Goal: Task Accomplishment & Management: Manage account settings

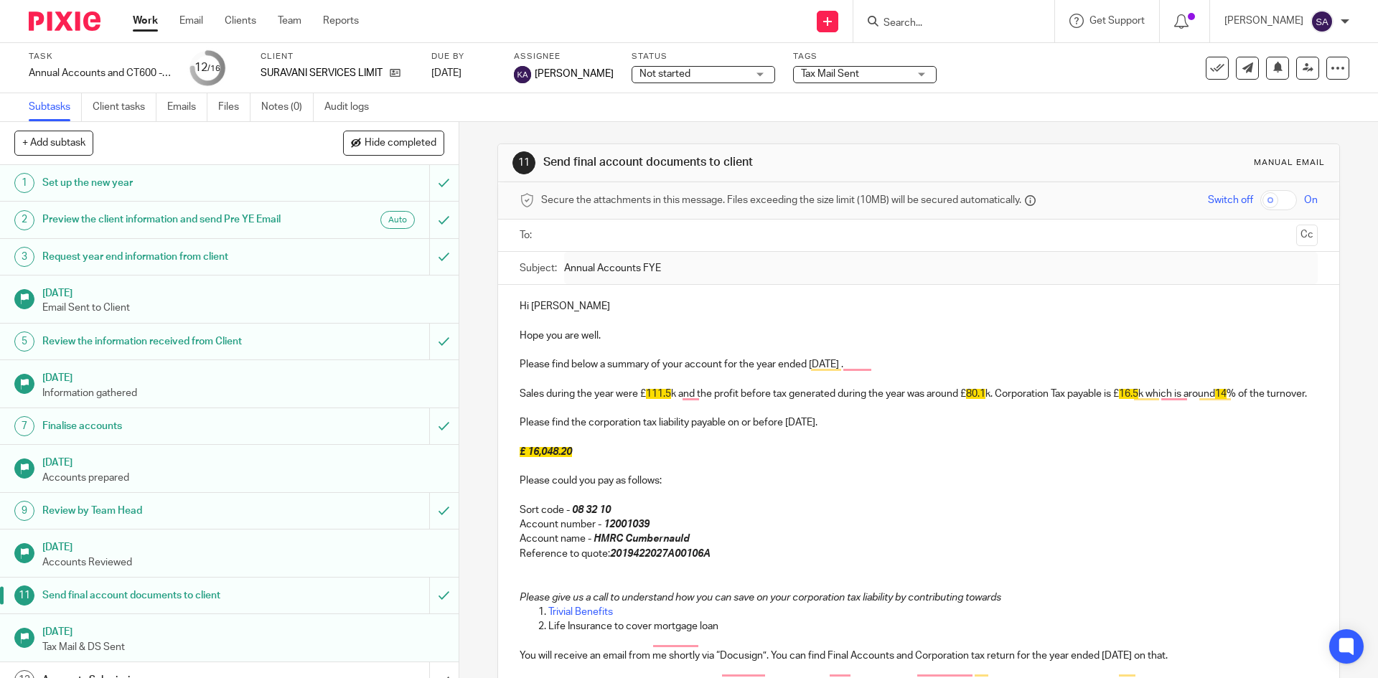
click at [940, 9] on div at bounding box center [953, 21] width 201 height 42
click at [909, 24] on input "Search" at bounding box center [946, 23] width 129 height 13
type input "think o"
click at [952, 57] on link at bounding box center [1000, 61] width 243 height 33
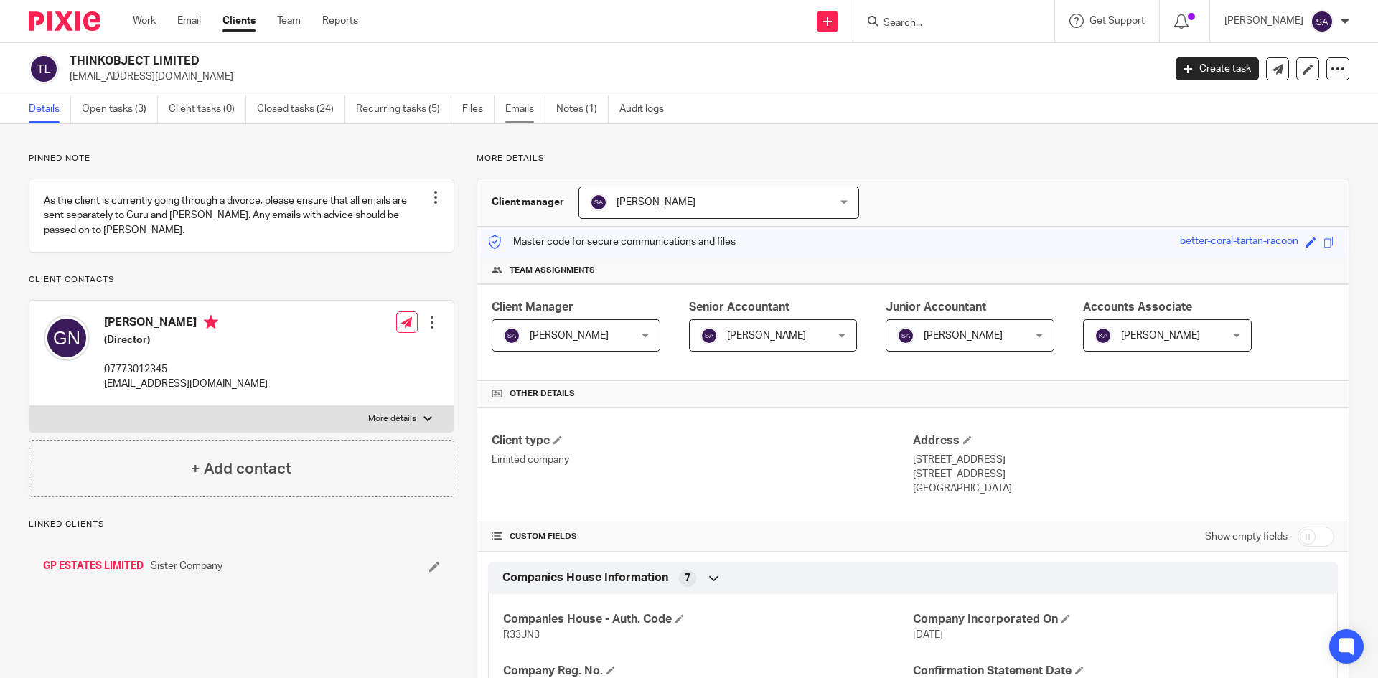
click at [525, 107] on link "Emails" at bounding box center [525, 109] width 40 height 28
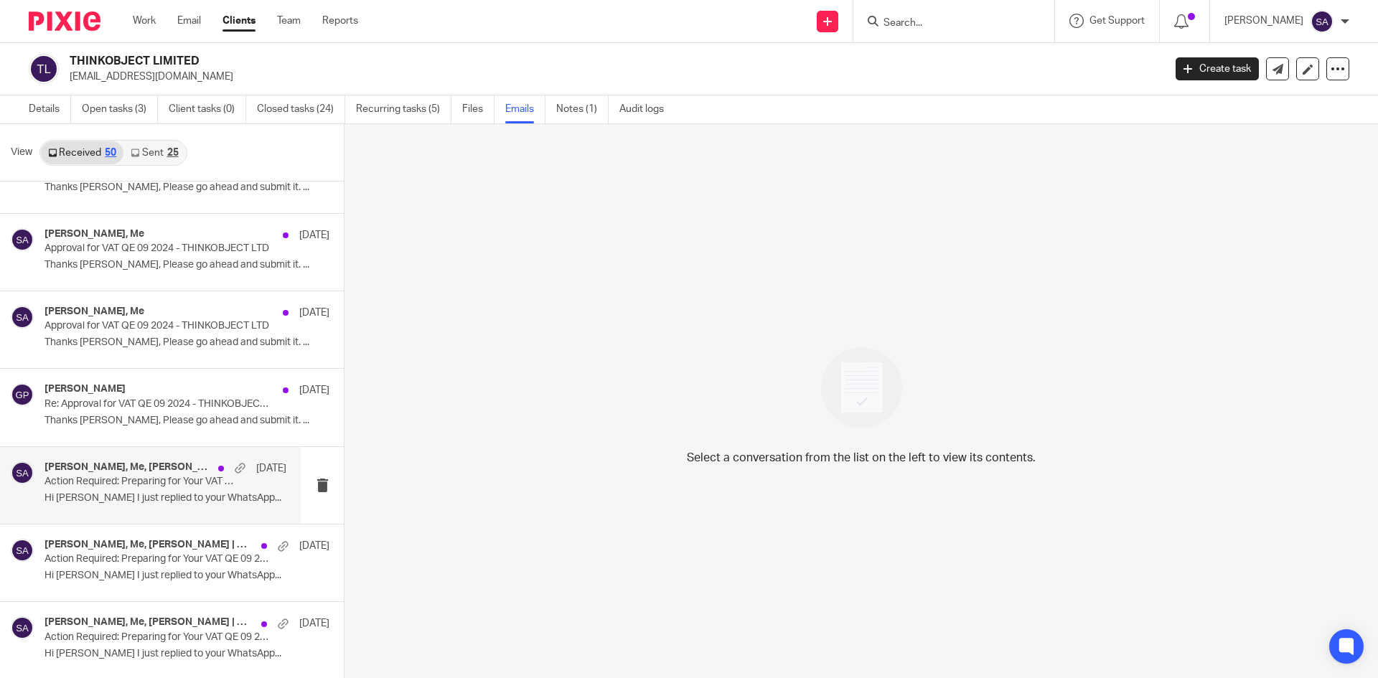
scroll to position [2712, 0]
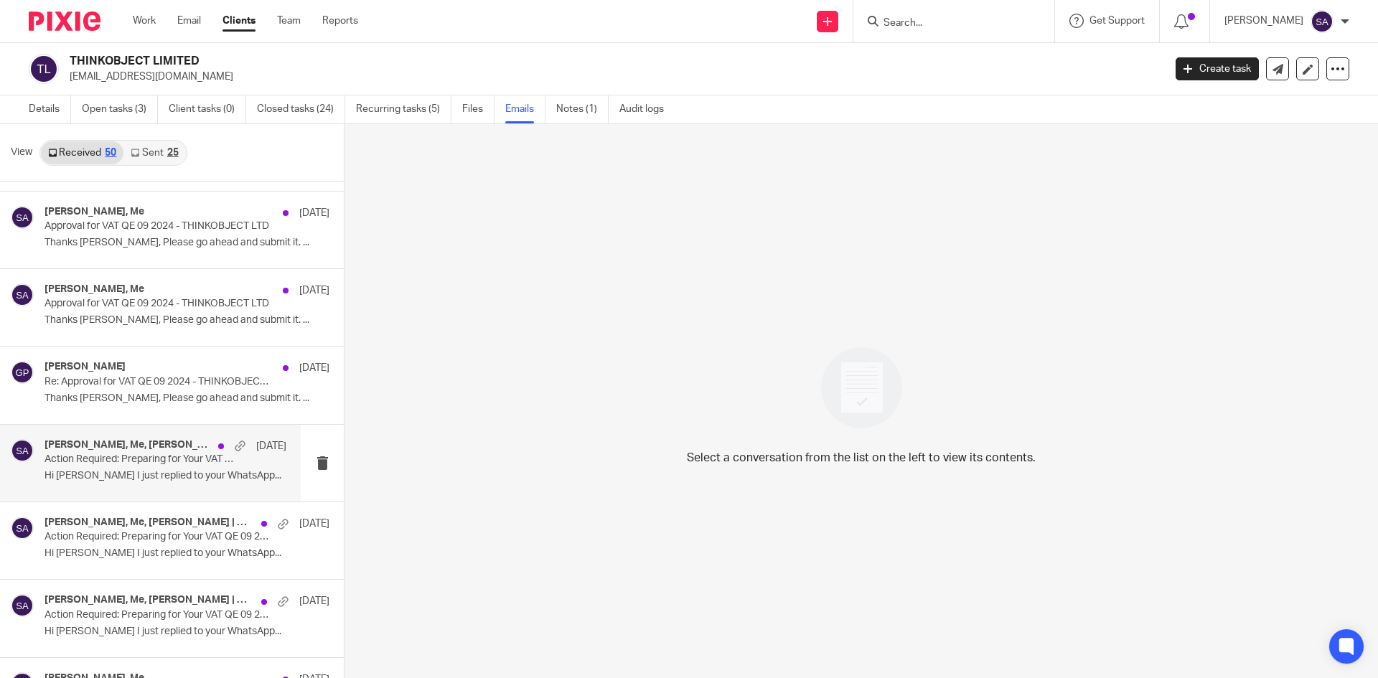
click at [144, 448] on h4 "[PERSON_NAME], Me, [PERSON_NAME] | WIS Accountancy, [PERSON_NAME]" at bounding box center [127, 445] width 167 height 12
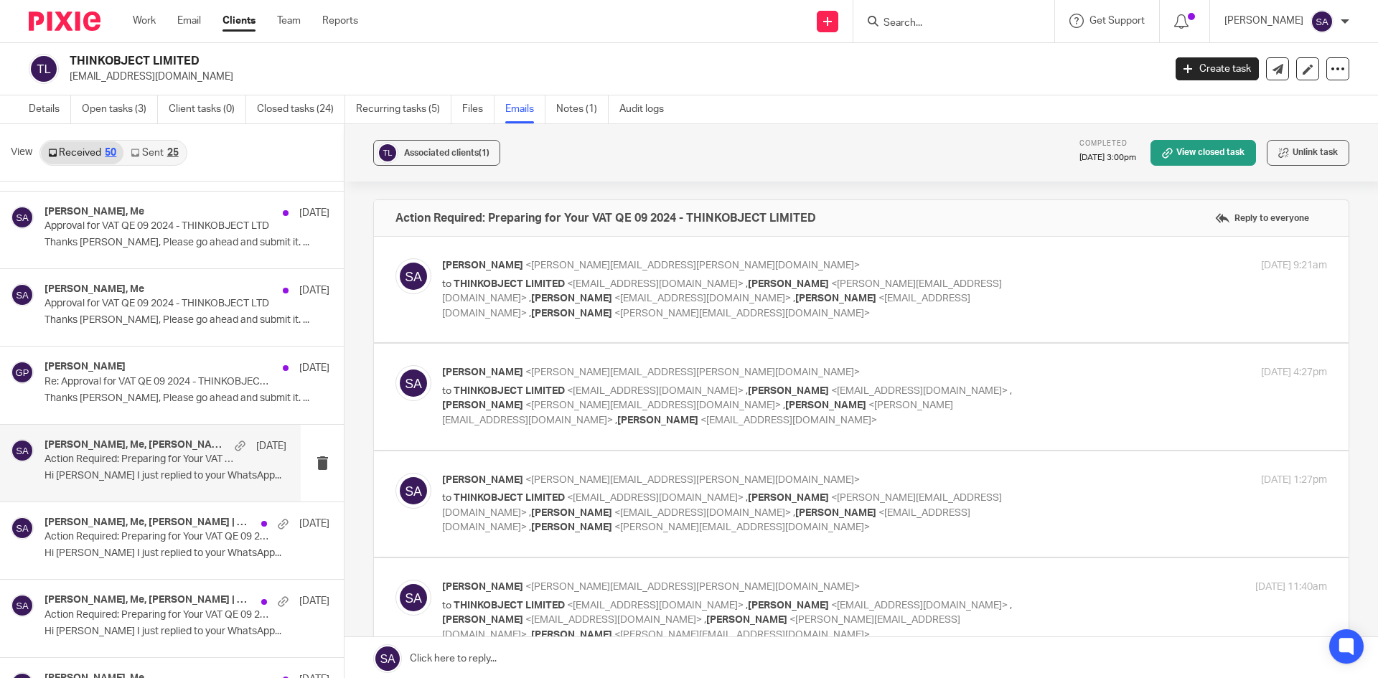
scroll to position [0, 0]
click at [1051, 282] on div "[PERSON_NAME] <[PERSON_NAME][EMAIL_ADDRESS][PERSON_NAME][DOMAIN_NAME]> to THINK…" at bounding box center [884, 289] width 885 height 62
checkbox input "true"
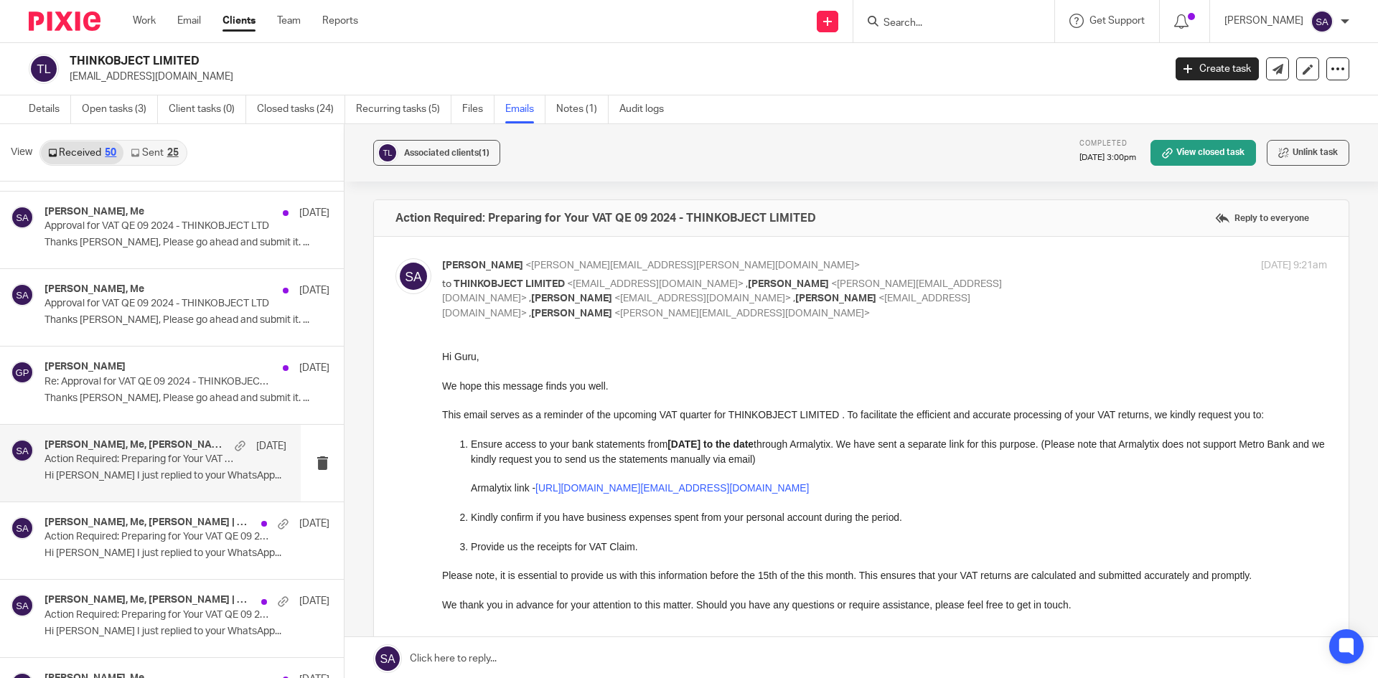
scroll to position [359, 0]
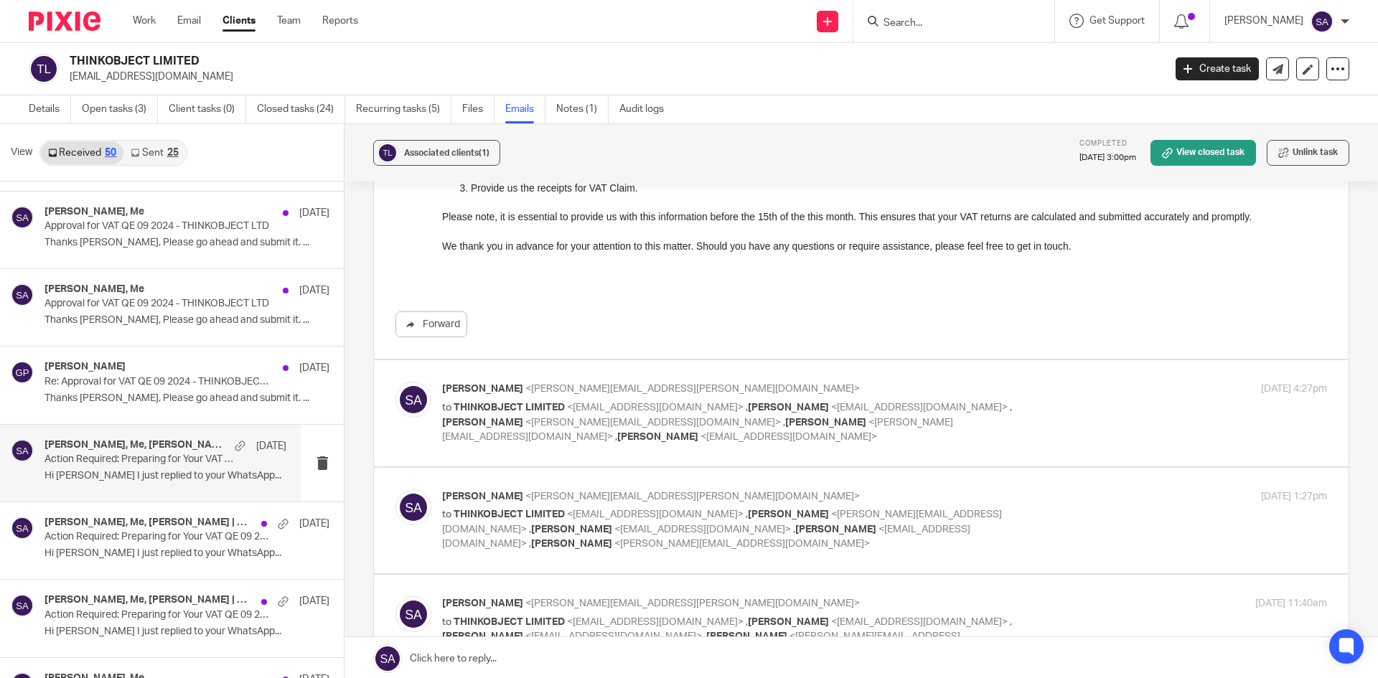
click at [1077, 400] on div "[PERSON_NAME] <[PERSON_NAME][EMAIL_ADDRESS][PERSON_NAME][DOMAIN_NAME]> to THINK…" at bounding box center [884, 413] width 885 height 62
checkbox input "true"
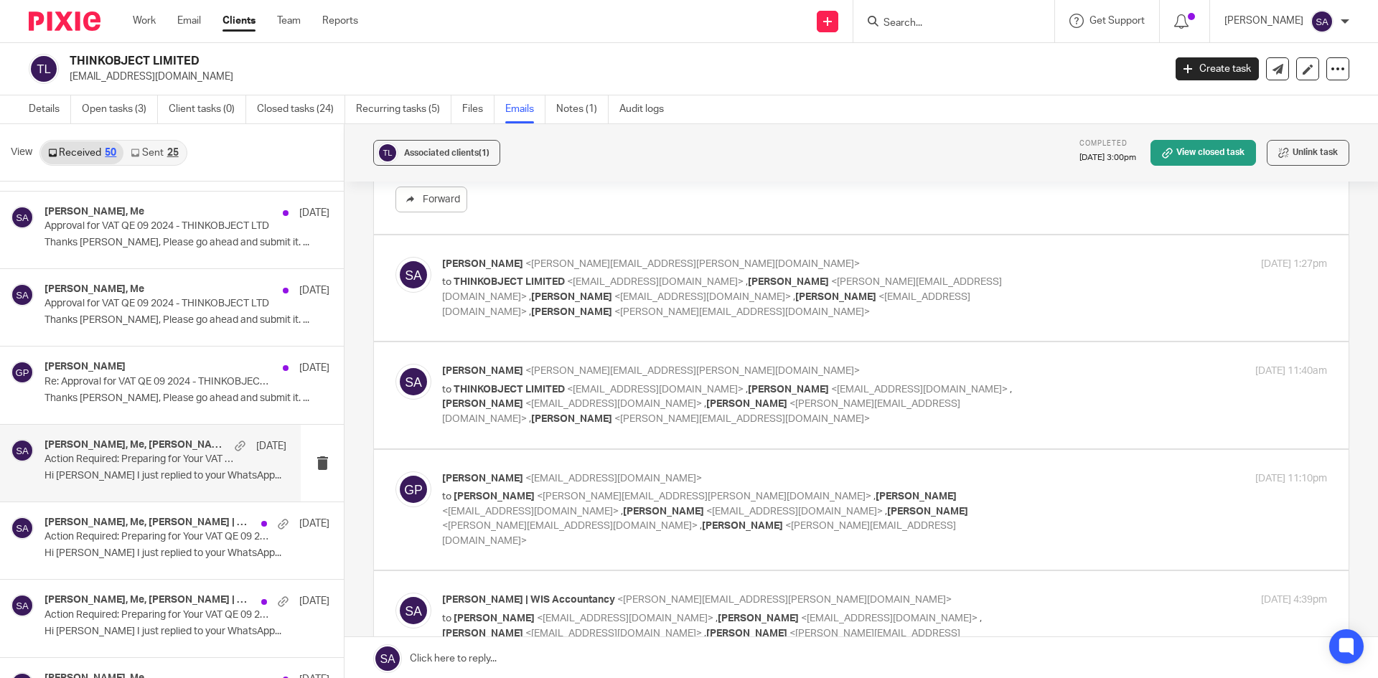
scroll to position [933, 0]
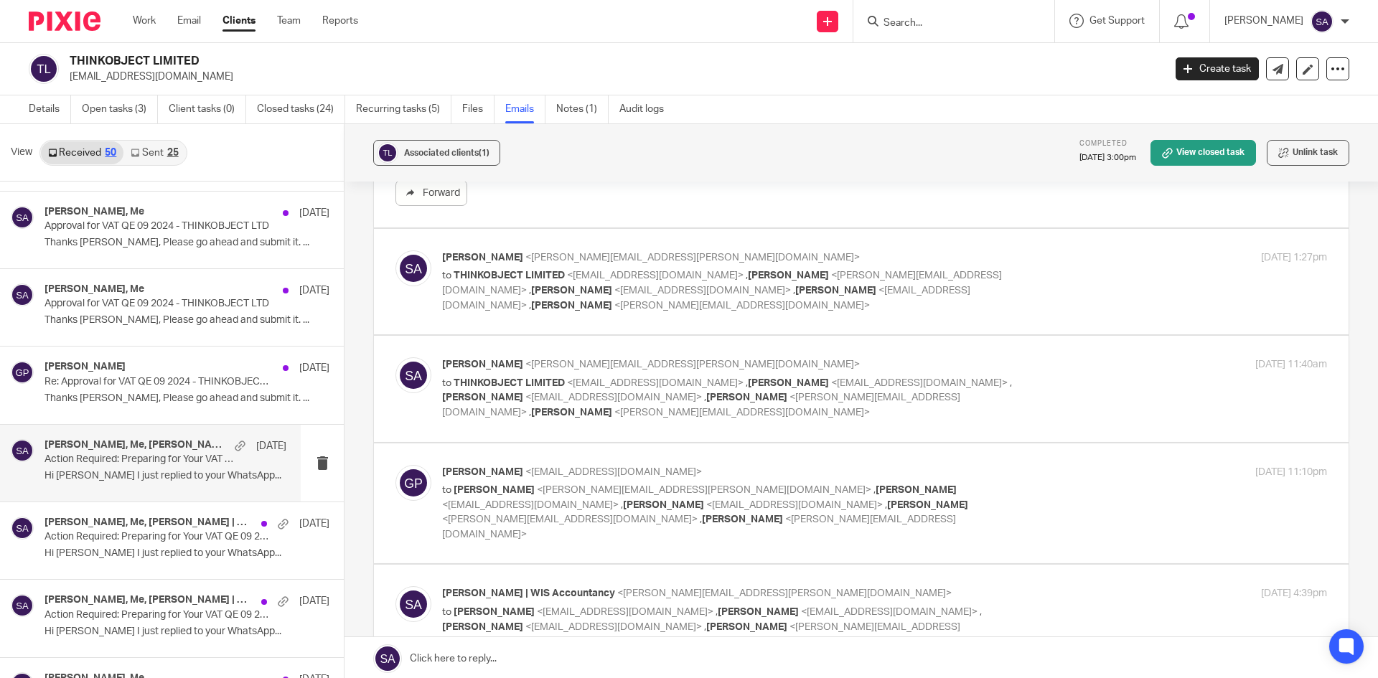
click at [1047, 271] on div "[PERSON_NAME] <[PERSON_NAME][EMAIL_ADDRESS][PERSON_NAME][DOMAIN_NAME]> to THINK…" at bounding box center [884, 281] width 885 height 62
checkbox input "true"
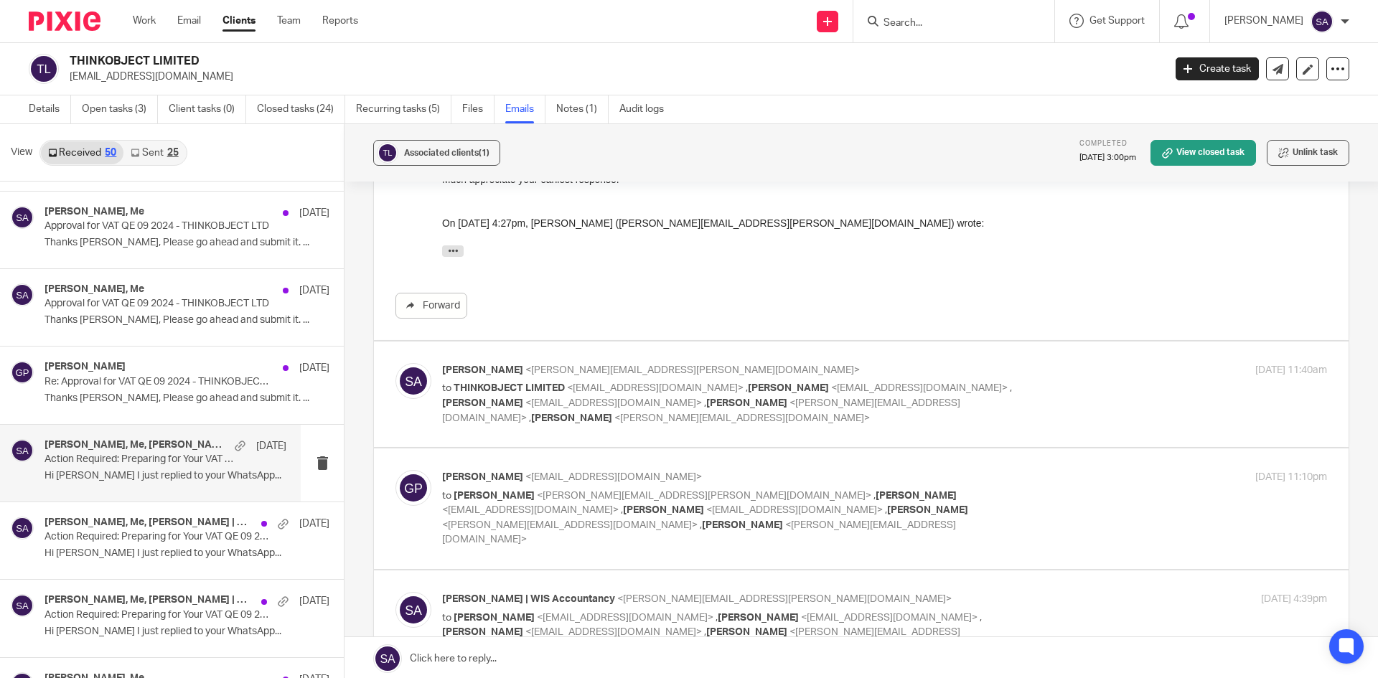
scroll to position [1220, 0]
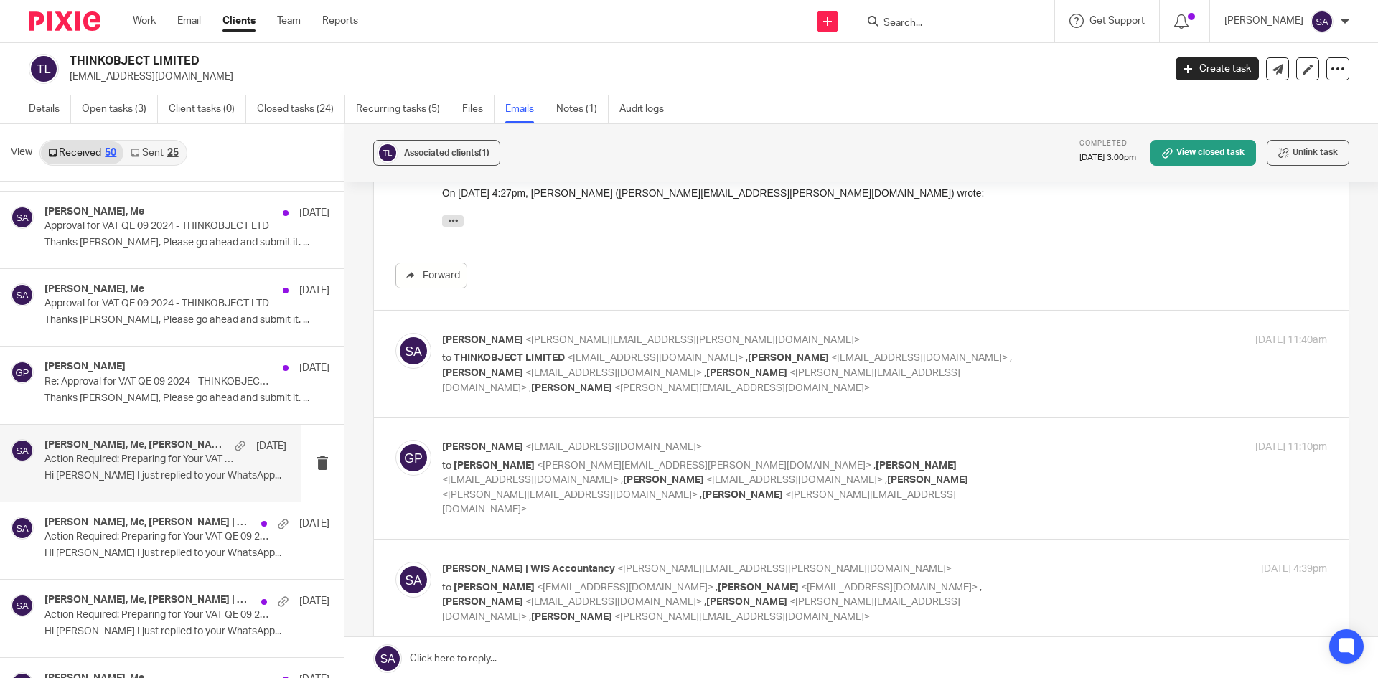
click at [1066, 343] on div "[DATE] 11:40am" at bounding box center [1179, 340] width 295 height 15
checkbox input "true"
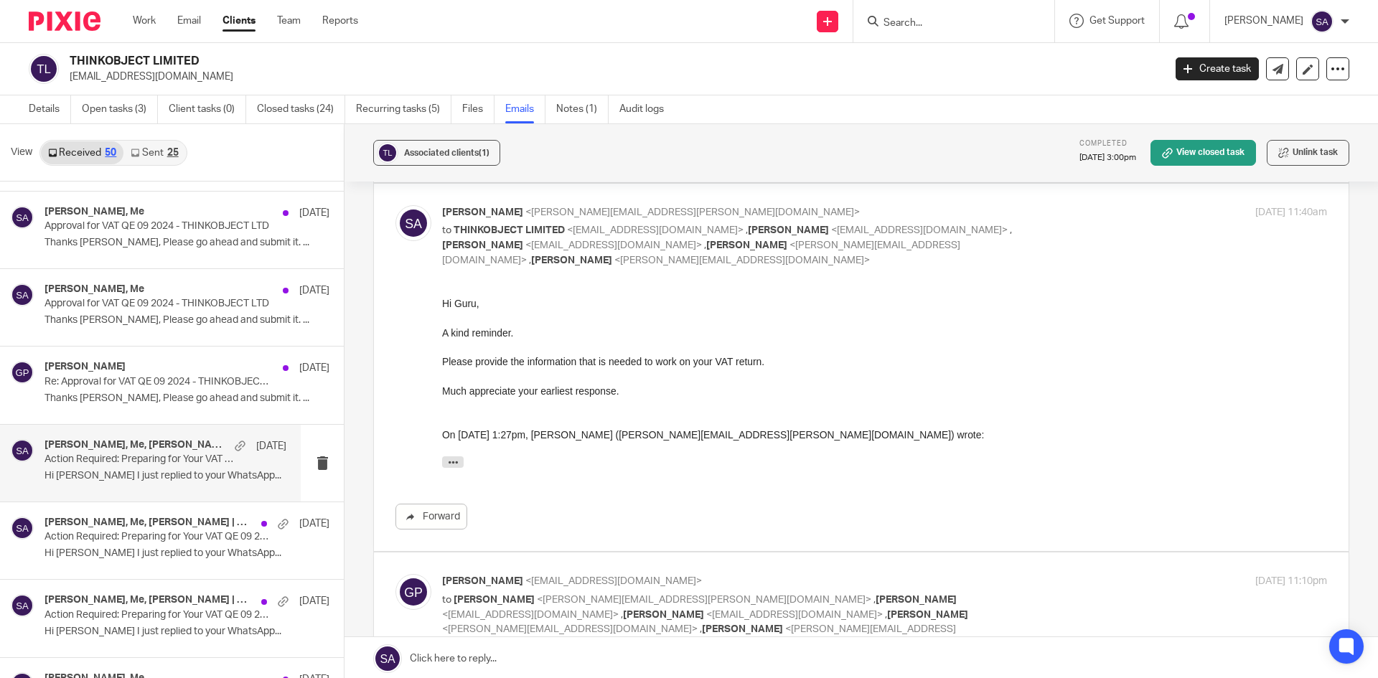
scroll to position [1507, 0]
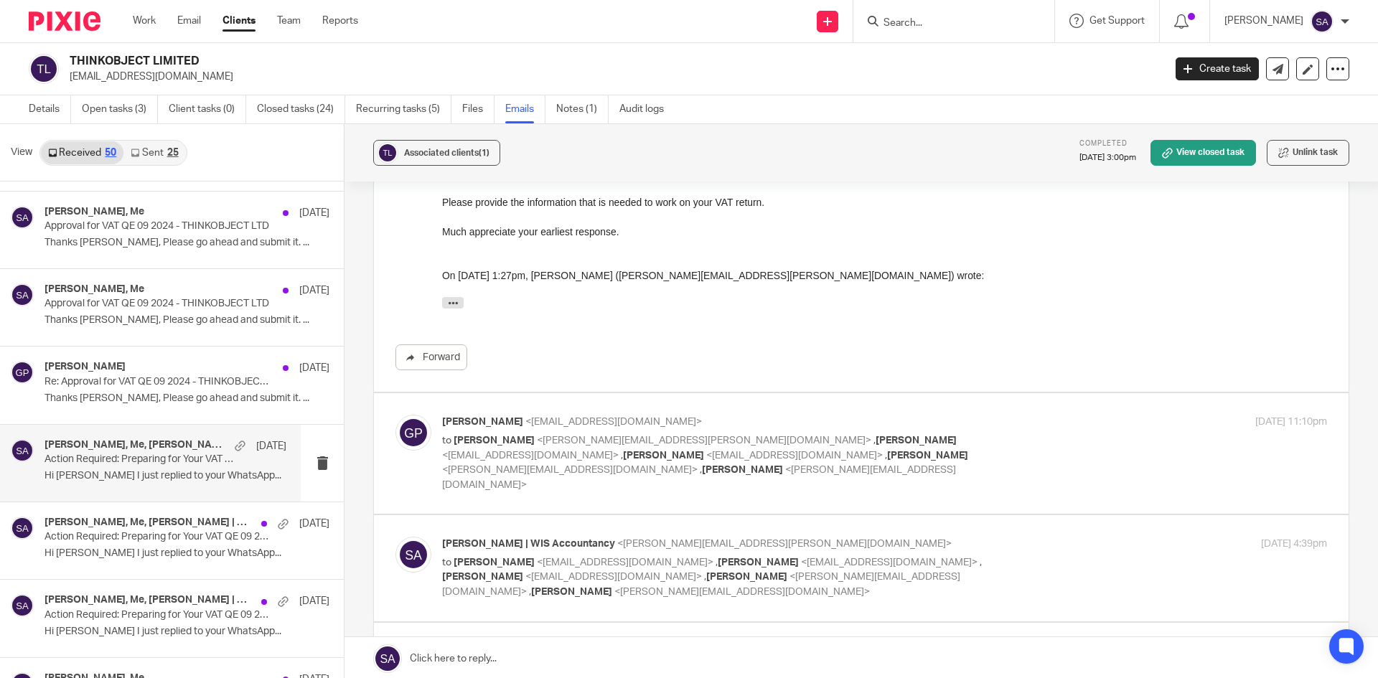
click at [1068, 432] on div "[PERSON_NAME] <[EMAIL_ADDRESS][DOMAIN_NAME]> to [PERSON_NAME] <[PERSON_NAME][EM…" at bounding box center [884, 454] width 885 height 78
checkbox input "true"
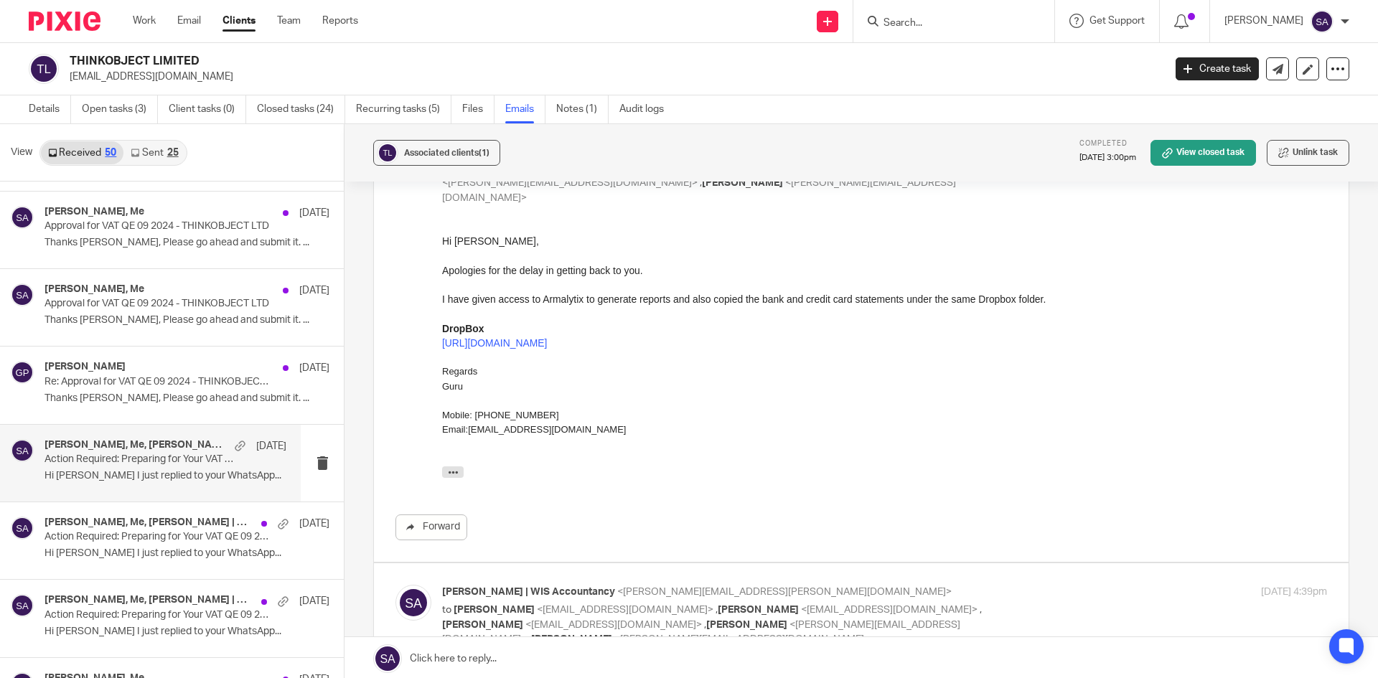
scroll to position [1866, 0]
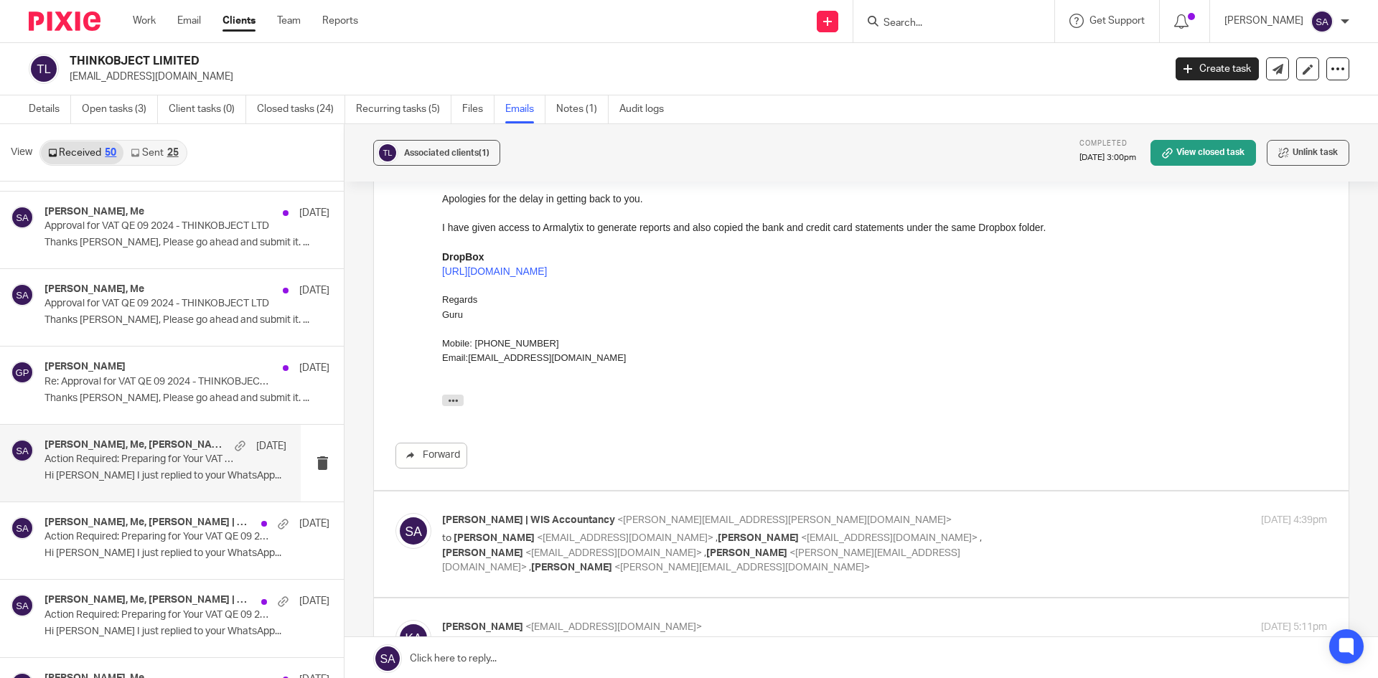
click at [1070, 521] on div "[PERSON_NAME] | WIS Accountancy <[PERSON_NAME][EMAIL_ADDRESS][PERSON_NAME][DOMA…" at bounding box center [884, 544] width 885 height 62
checkbox input "true"
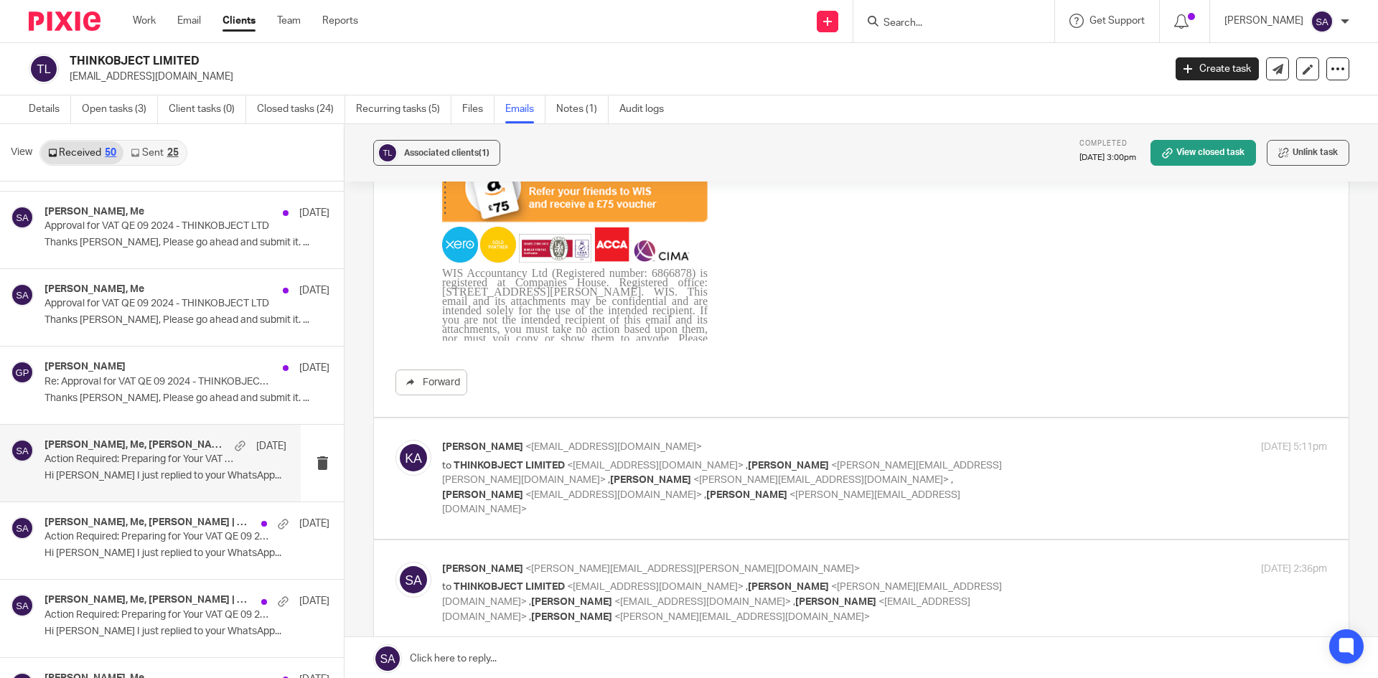
scroll to position [3373, 0]
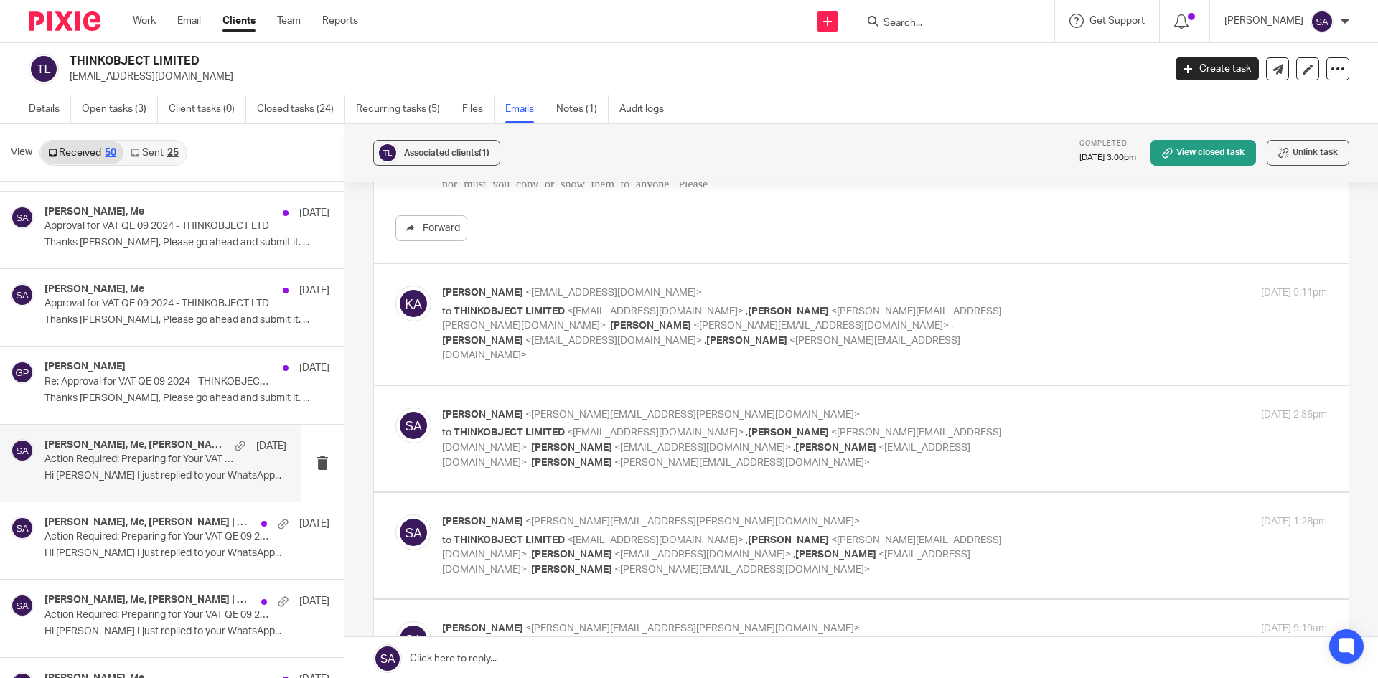
click at [1094, 286] on div "[DATE] 5:11pm" at bounding box center [1179, 293] width 295 height 15
checkbox input "true"
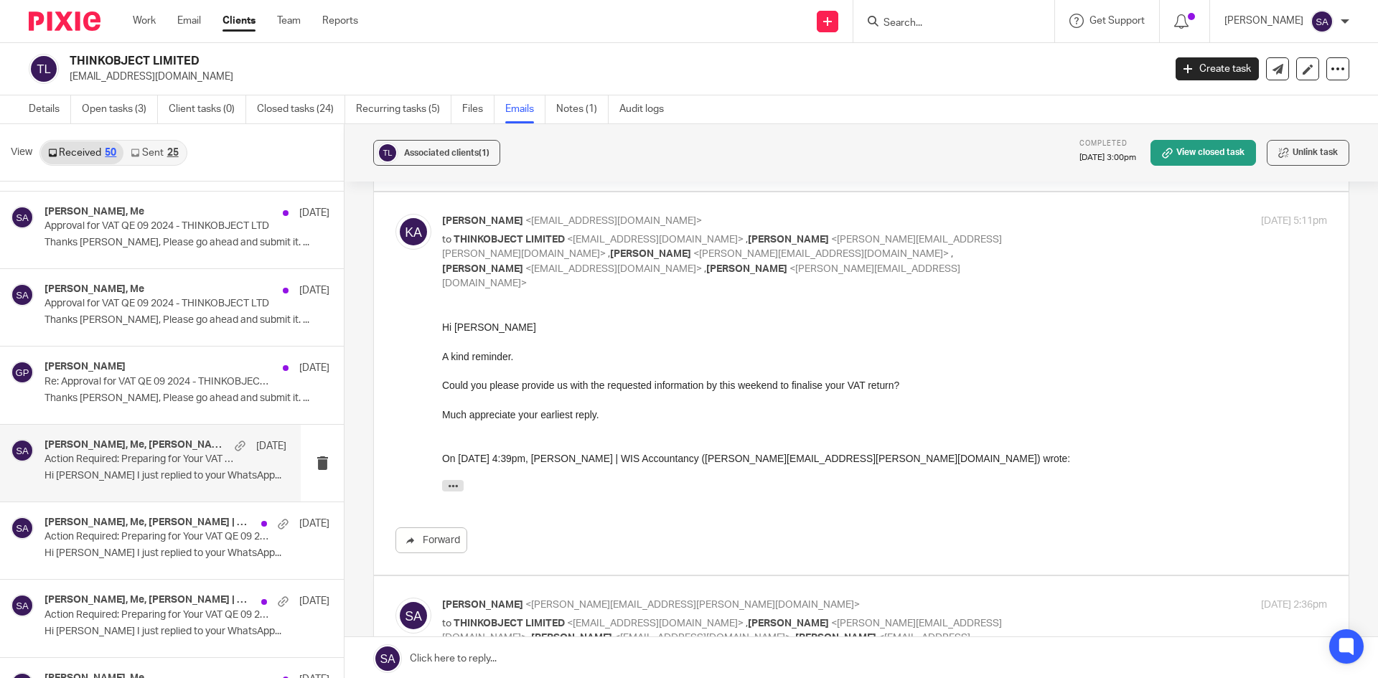
scroll to position [3732, 0]
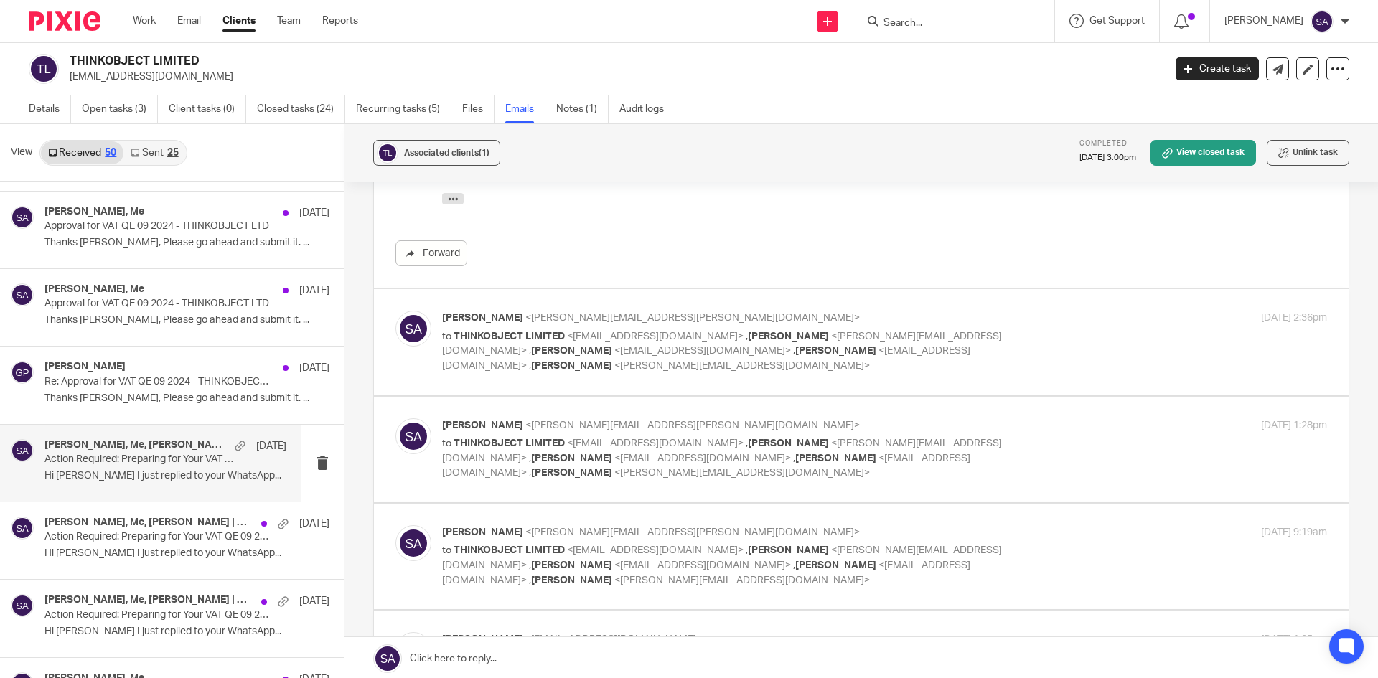
click at [1063, 311] on div "[PERSON_NAME] <[PERSON_NAME][EMAIL_ADDRESS][PERSON_NAME][DOMAIN_NAME]> to THINK…" at bounding box center [884, 342] width 885 height 62
checkbox input "true"
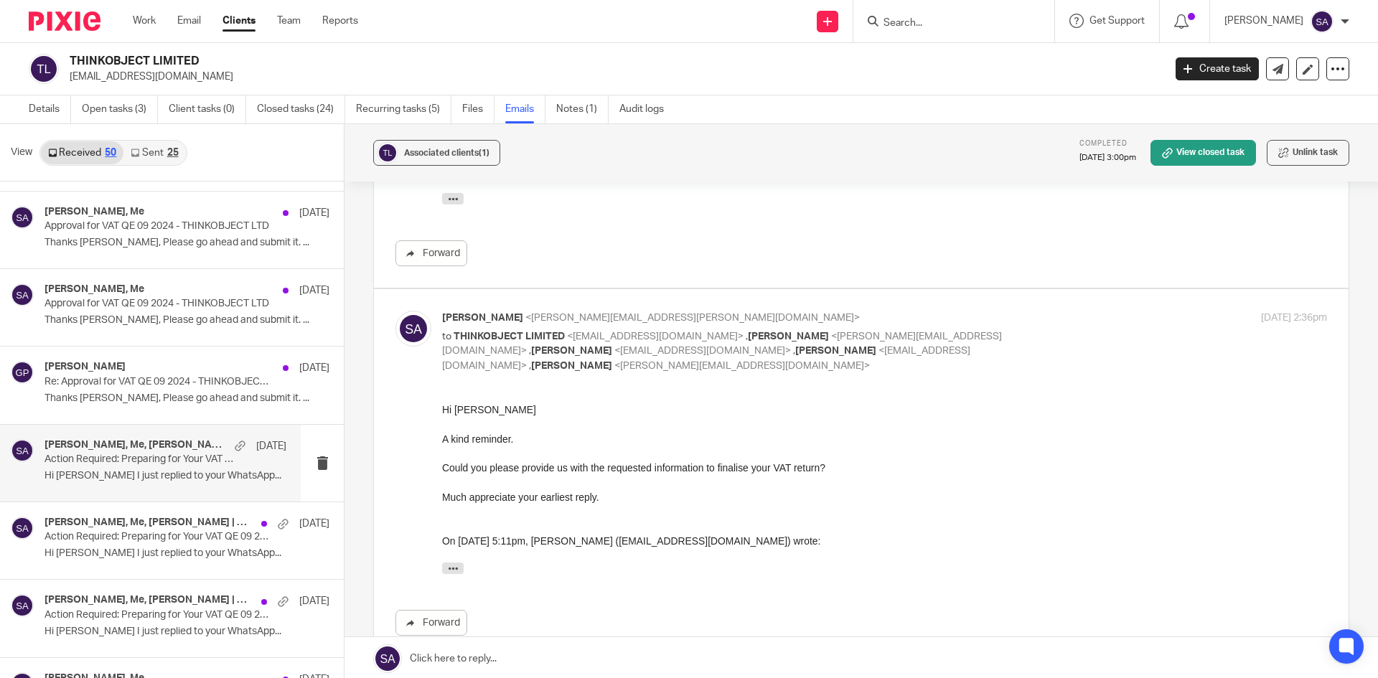
scroll to position [0, 0]
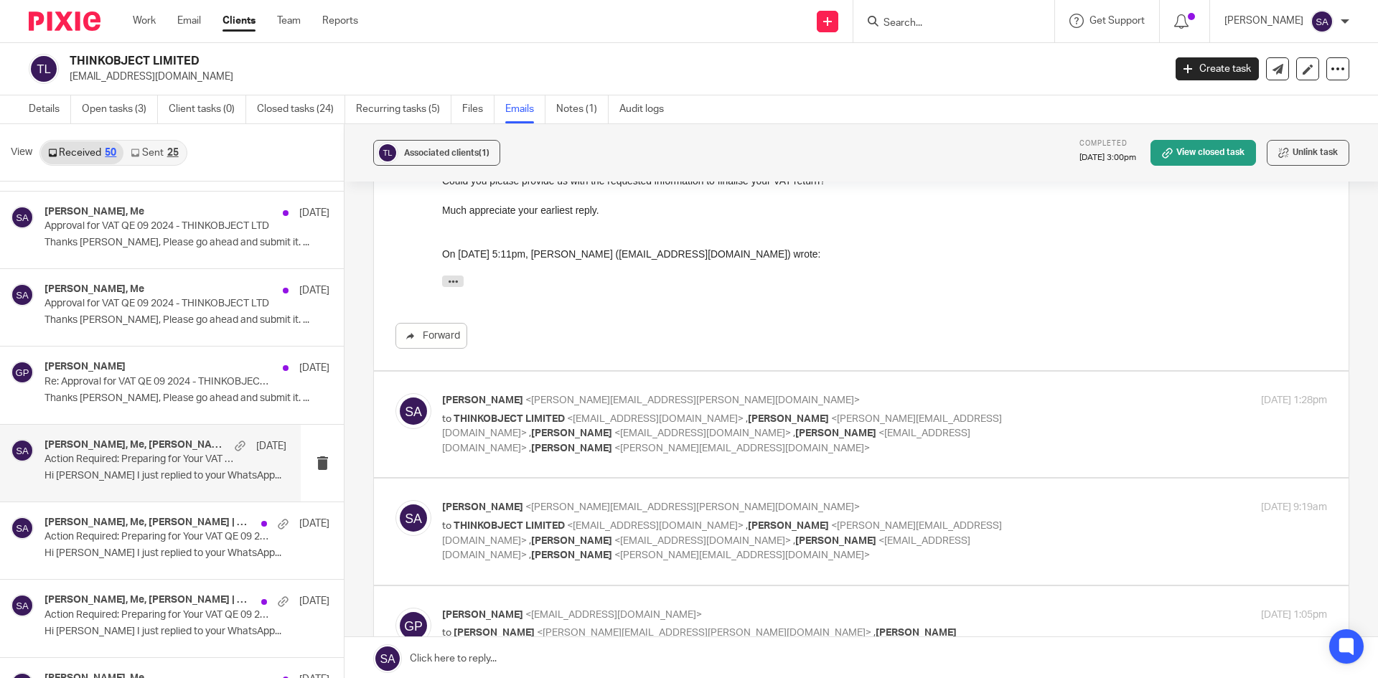
click at [1072, 393] on div "[DATE] 1:28pm" at bounding box center [1179, 400] width 295 height 15
checkbox input "true"
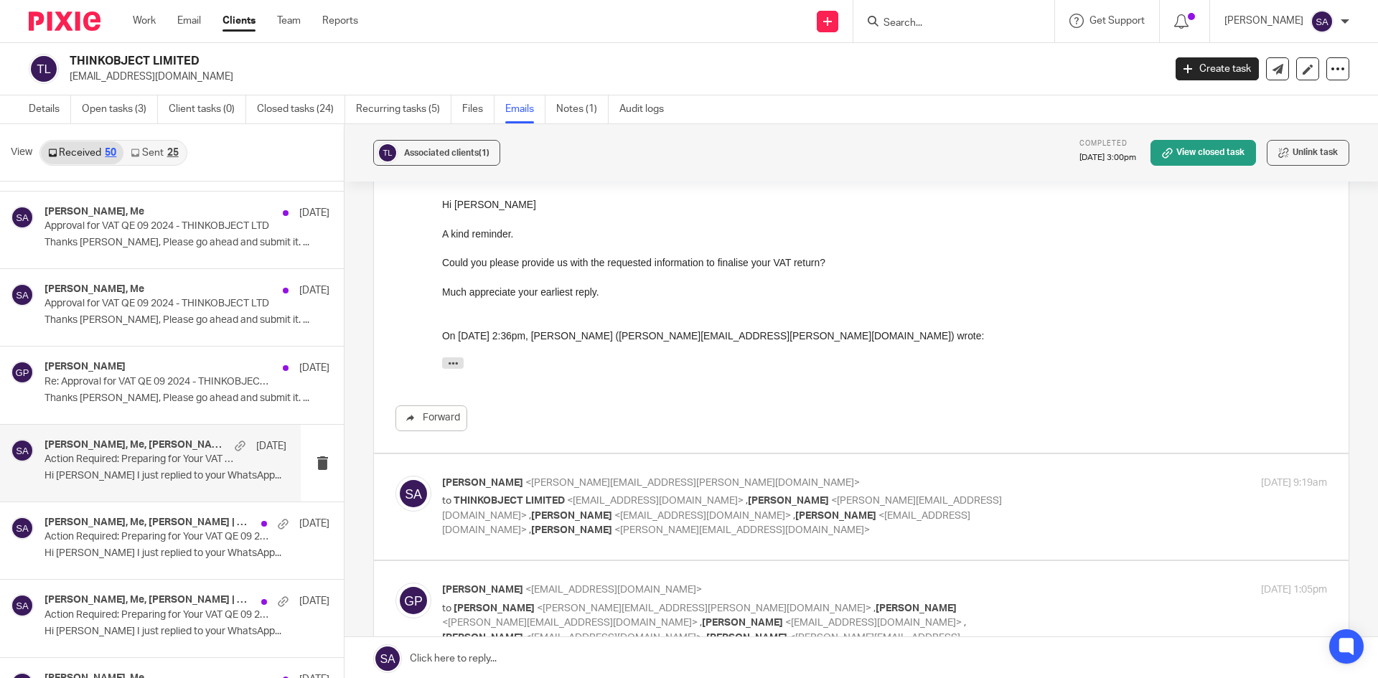
click at [1059, 476] on div "[PERSON_NAME] <[PERSON_NAME][EMAIL_ADDRESS][PERSON_NAME][DOMAIN_NAME]> to THINK…" at bounding box center [884, 507] width 885 height 62
checkbox input "true"
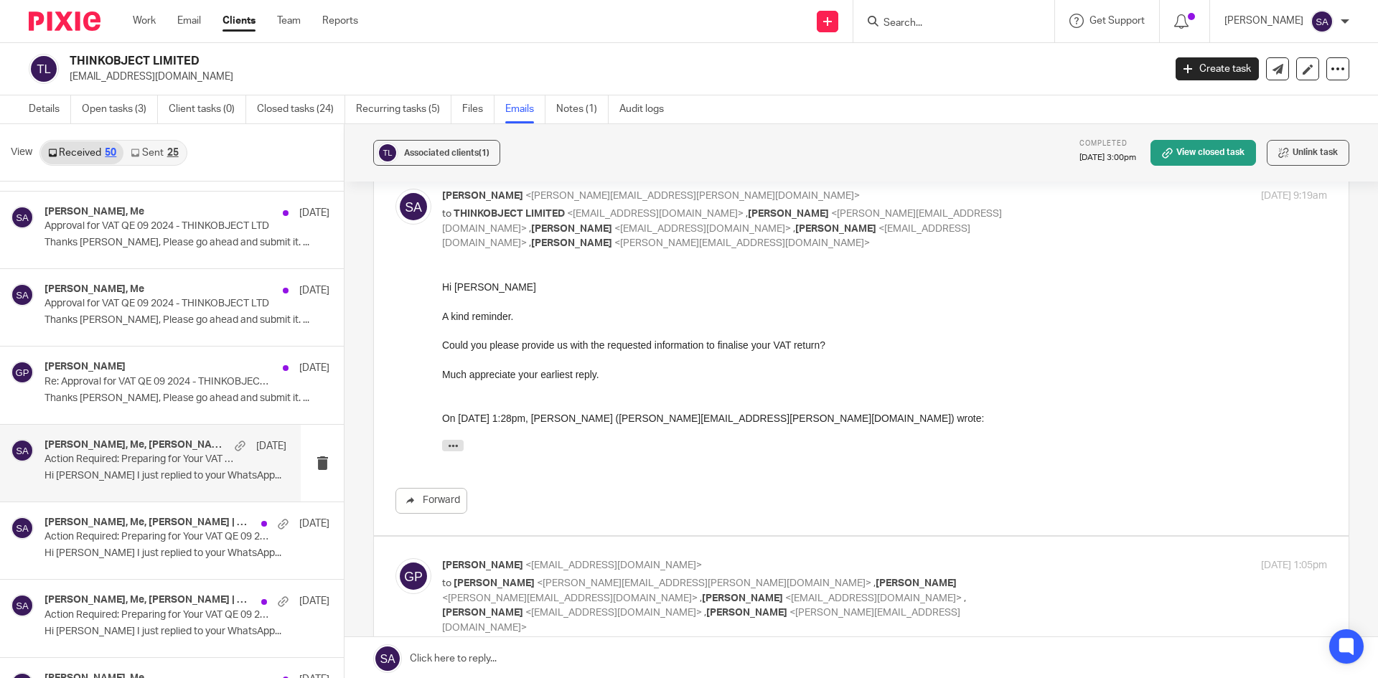
click at [1080, 558] on div "[PERSON_NAME] <[EMAIL_ADDRESS][DOMAIN_NAME]> to [PERSON_NAME] <[PERSON_NAME][EM…" at bounding box center [884, 597] width 885 height 78
checkbox input "true"
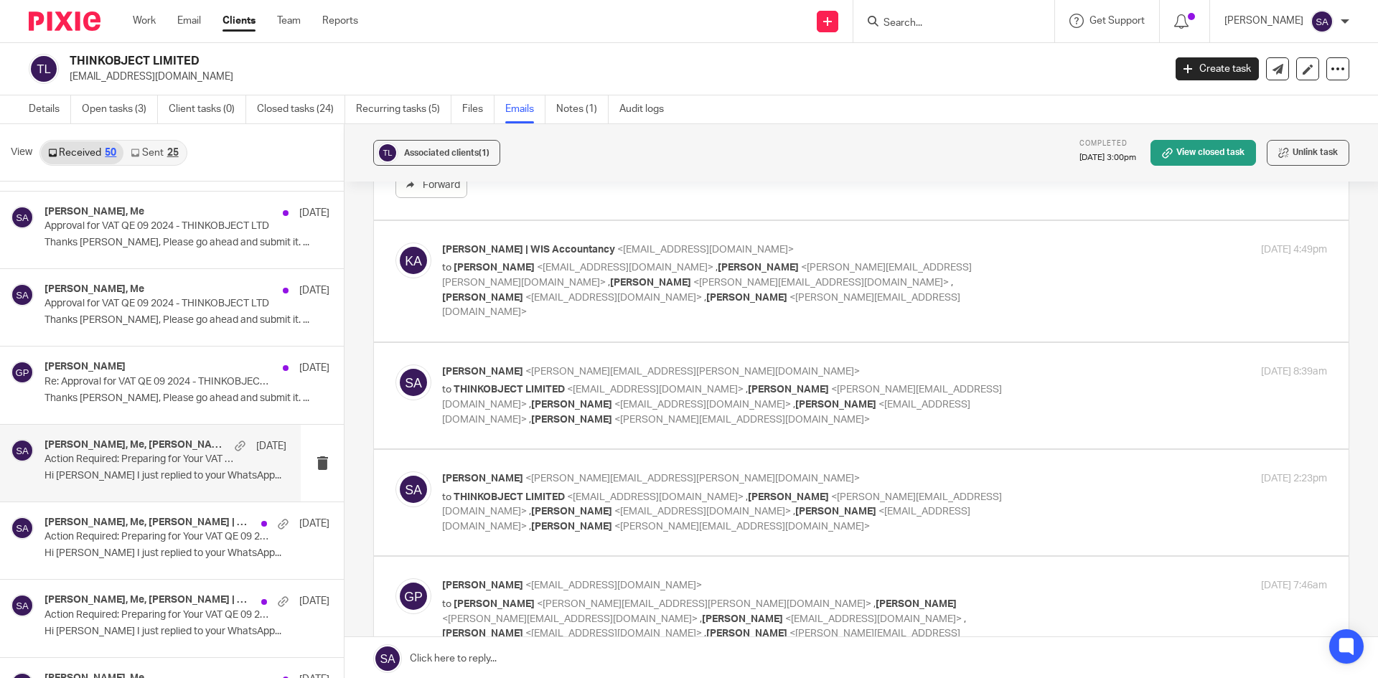
click at [1074, 243] on div "[PERSON_NAME] | WIS Accountancy <[EMAIL_ADDRESS][DOMAIN_NAME]> to [PERSON_NAME]…" at bounding box center [884, 282] width 885 height 78
checkbox input "true"
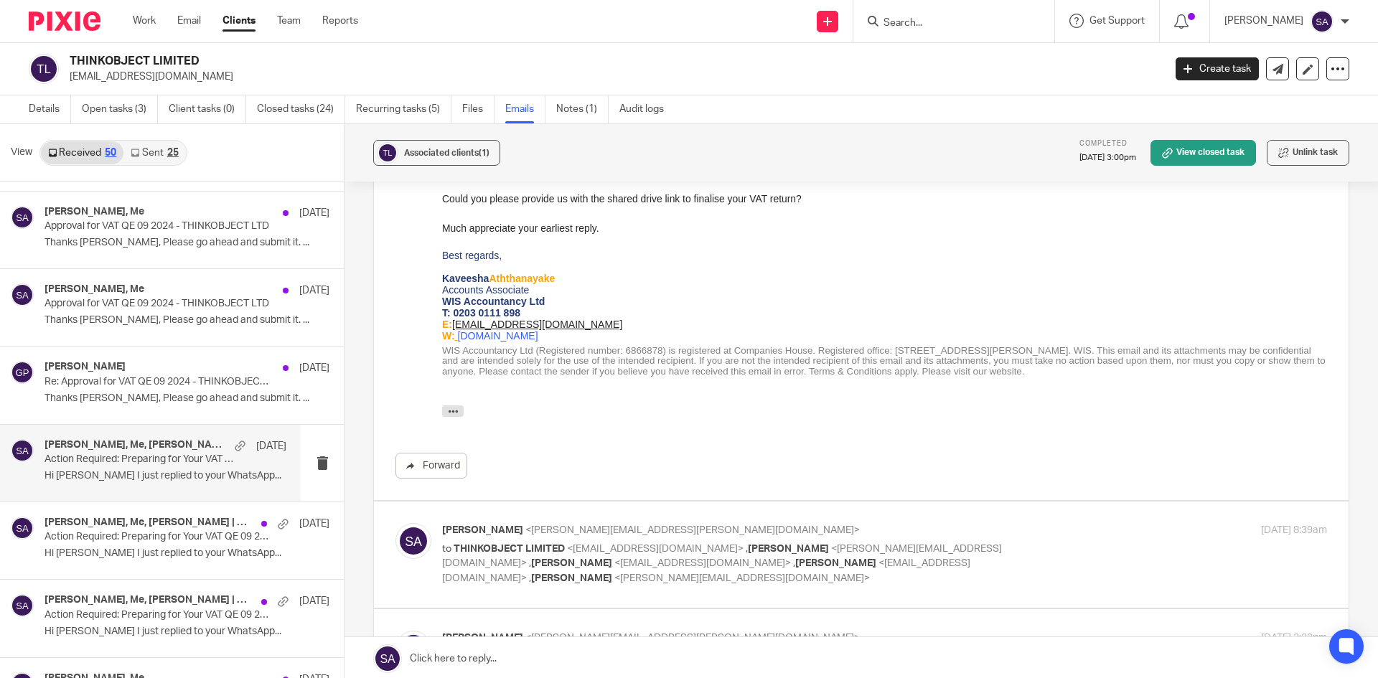
click at [1074, 523] on div "[PERSON_NAME] <[PERSON_NAME][EMAIL_ADDRESS][PERSON_NAME][DOMAIN_NAME]> to THINK…" at bounding box center [884, 554] width 885 height 62
checkbox input "true"
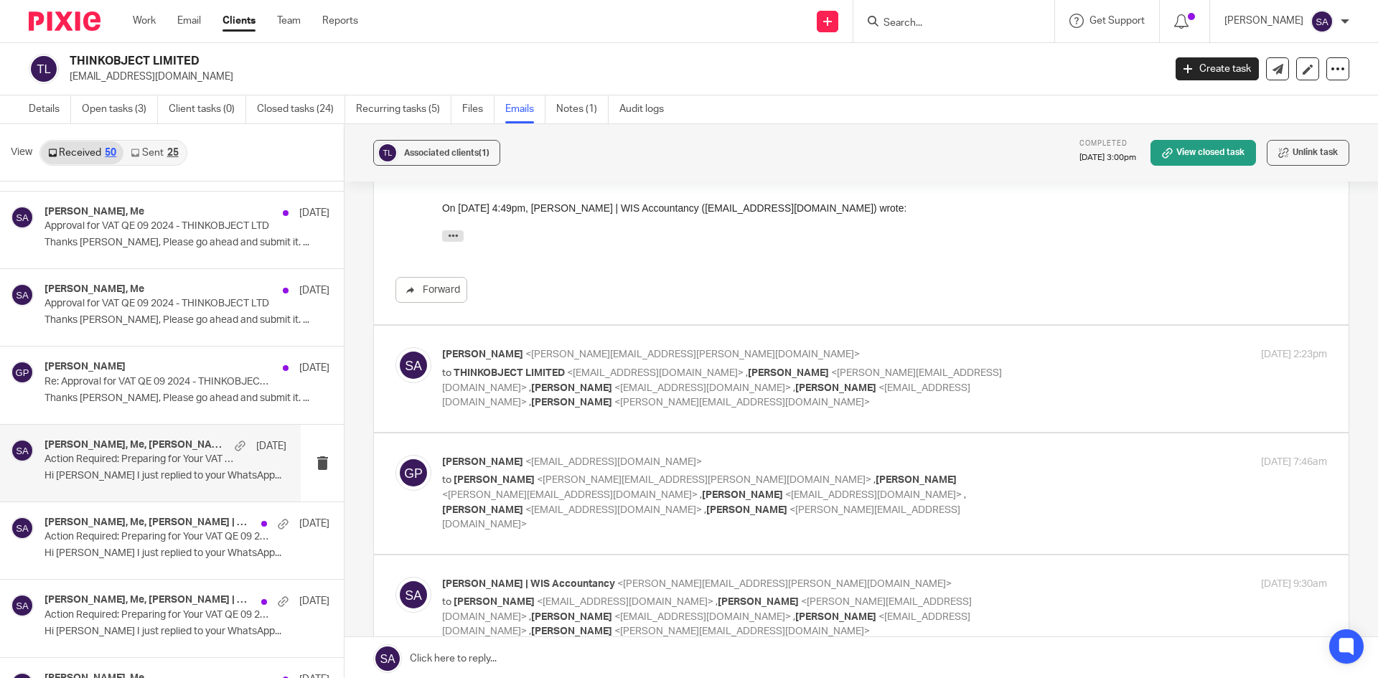
click at [1055, 347] on div "[PERSON_NAME] <[PERSON_NAME][EMAIL_ADDRESS][PERSON_NAME][DOMAIN_NAME]> to THINK…" at bounding box center [884, 378] width 885 height 62
checkbox input "true"
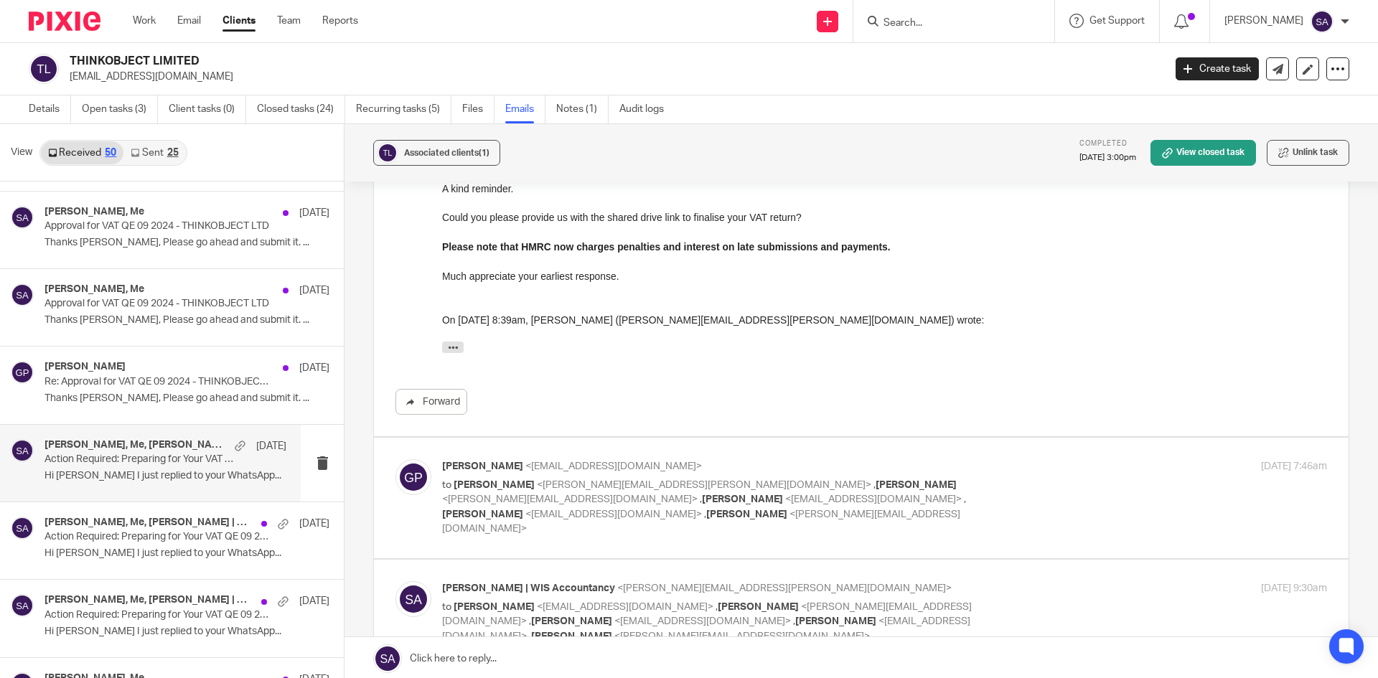
click at [1067, 459] on div "[DATE] 7:46am" at bounding box center [1179, 466] width 295 height 15
checkbox input "true"
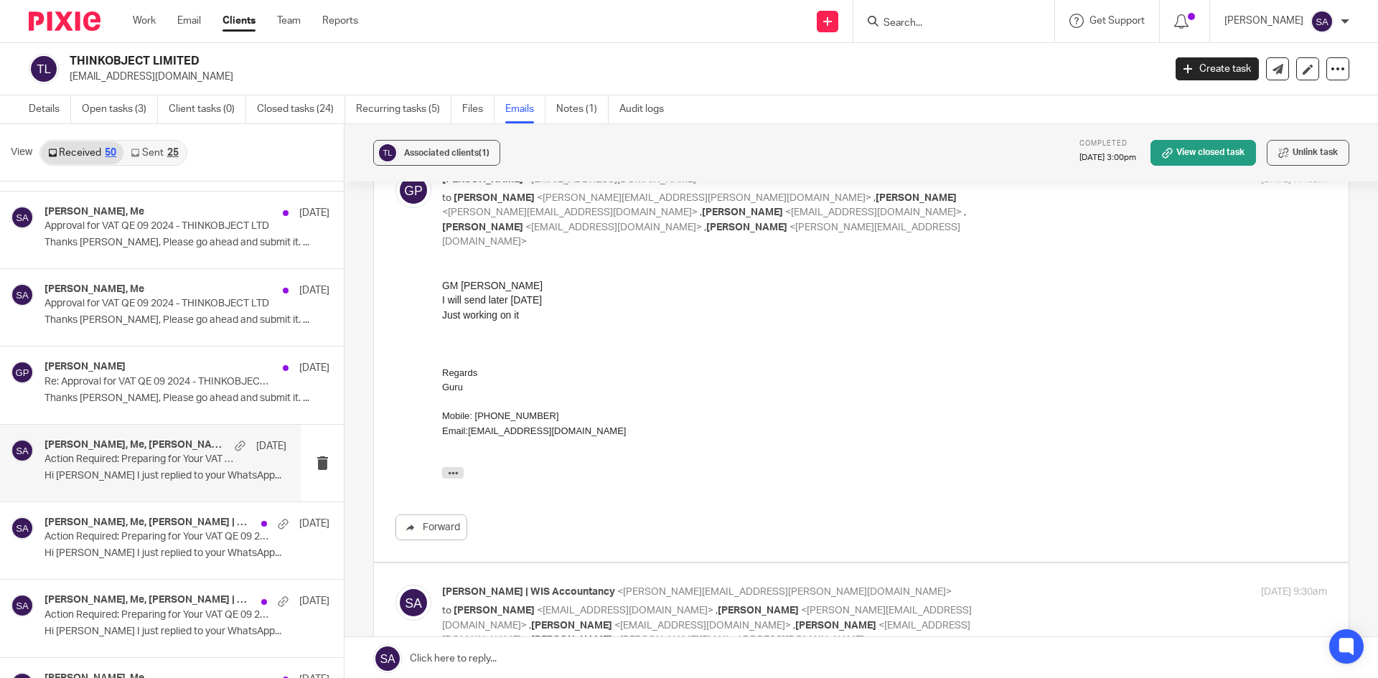
click at [1068, 585] on div "[PERSON_NAME] | WIS Accountancy <[PERSON_NAME][EMAIL_ADDRESS][PERSON_NAME][DOMA…" at bounding box center [884, 616] width 885 height 62
checkbox input "true"
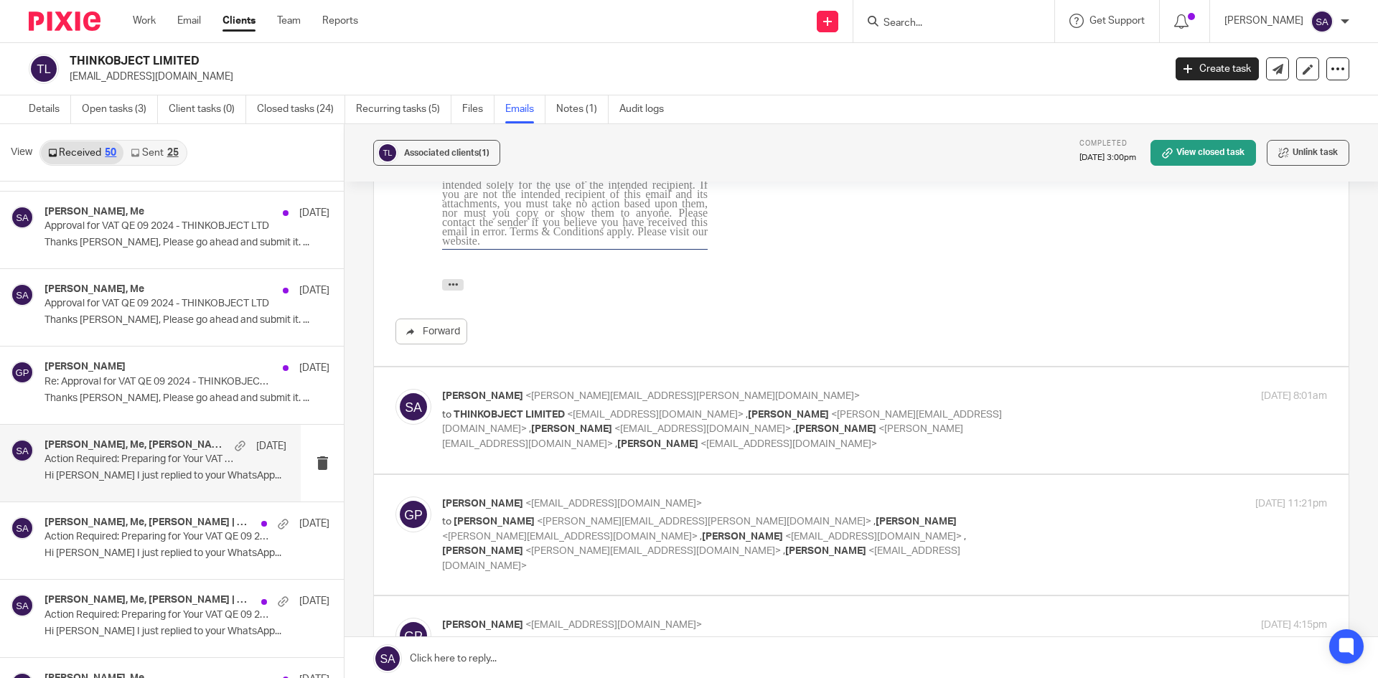
click at [1060, 389] on div "[PERSON_NAME] <[PERSON_NAME][EMAIL_ADDRESS][PERSON_NAME][DOMAIN_NAME]> to THINK…" at bounding box center [884, 420] width 885 height 62
checkbox input "true"
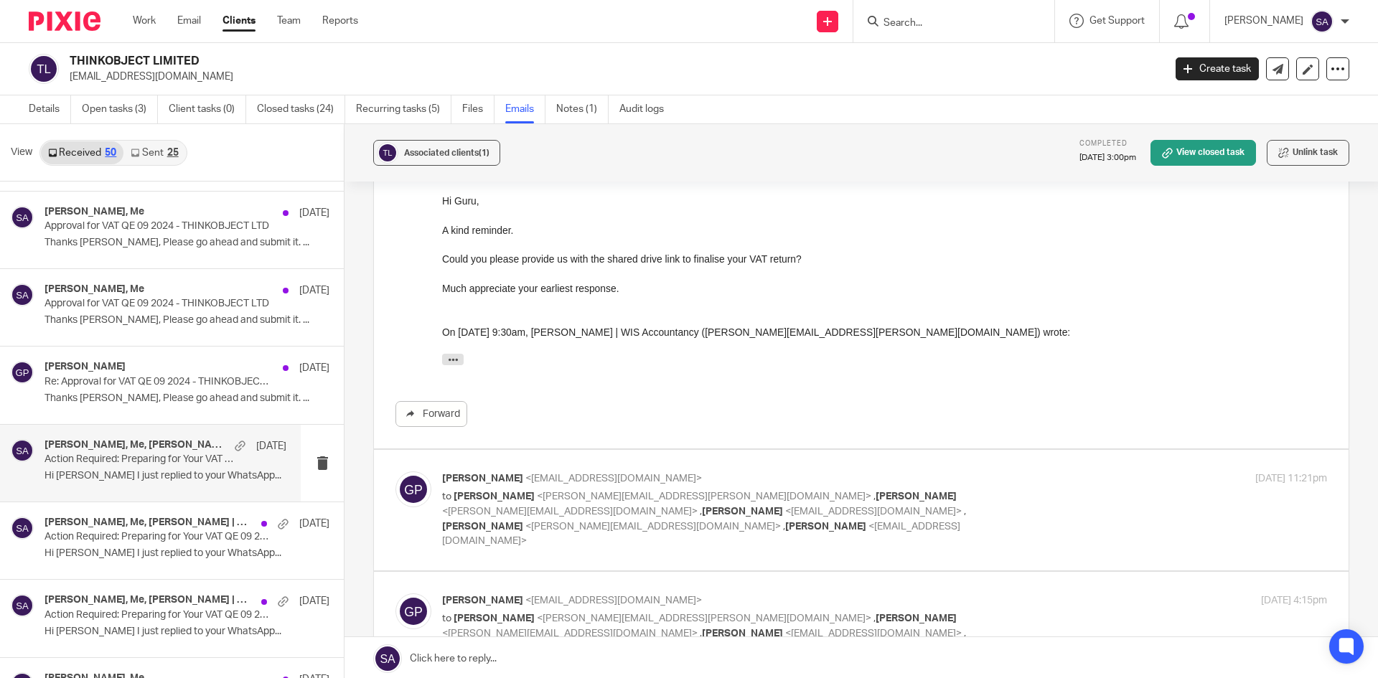
click at [1064, 472] on div "[PERSON_NAME] <[EMAIL_ADDRESS][DOMAIN_NAME]> to [PERSON_NAME] <[PERSON_NAME][EM…" at bounding box center [884, 511] width 885 height 78
checkbox input "true"
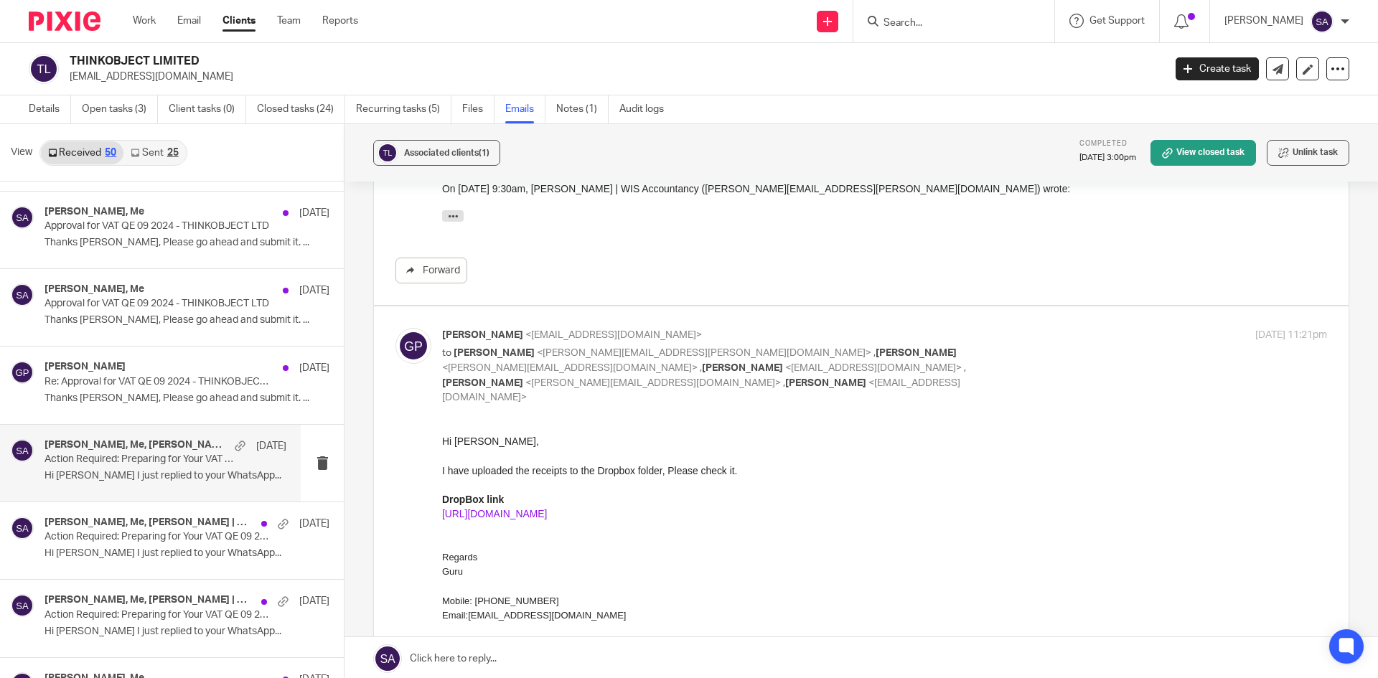
click at [547, 517] on link "[URL][DOMAIN_NAME]" at bounding box center [494, 512] width 105 height 11
